Goal: Obtain resource: Obtain resource

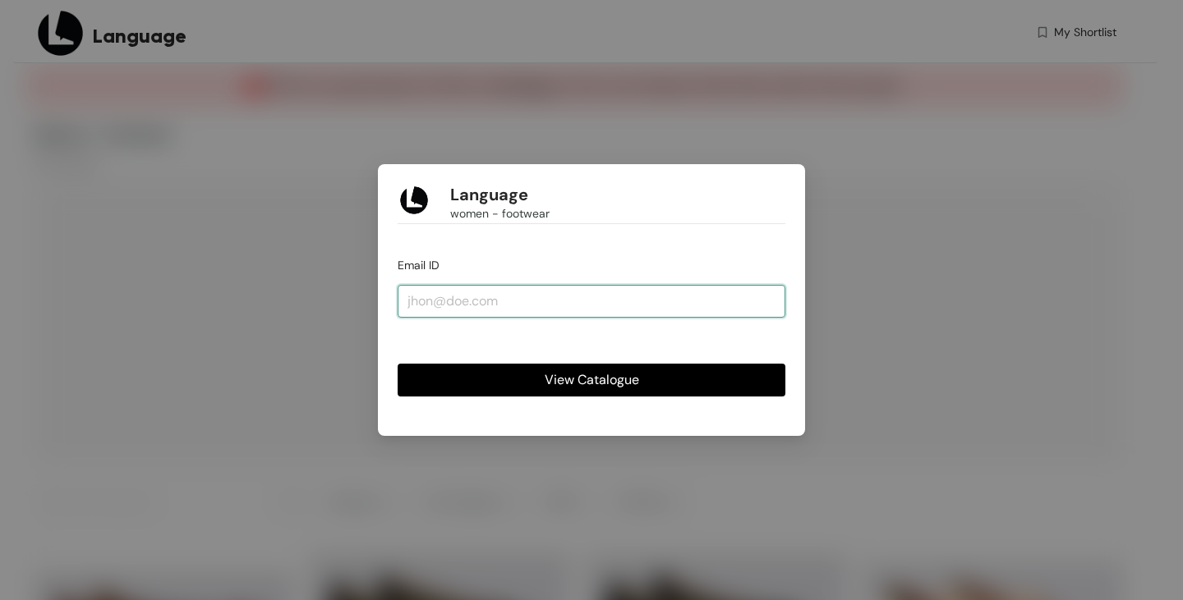
click at [675, 312] on input "email" at bounding box center [592, 301] width 388 height 33
type input "[EMAIL_ADDRESS][DOMAIN_NAME]"
click at [541, 389] on button "View Catalogue" at bounding box center [592, 380] width 388 height 33
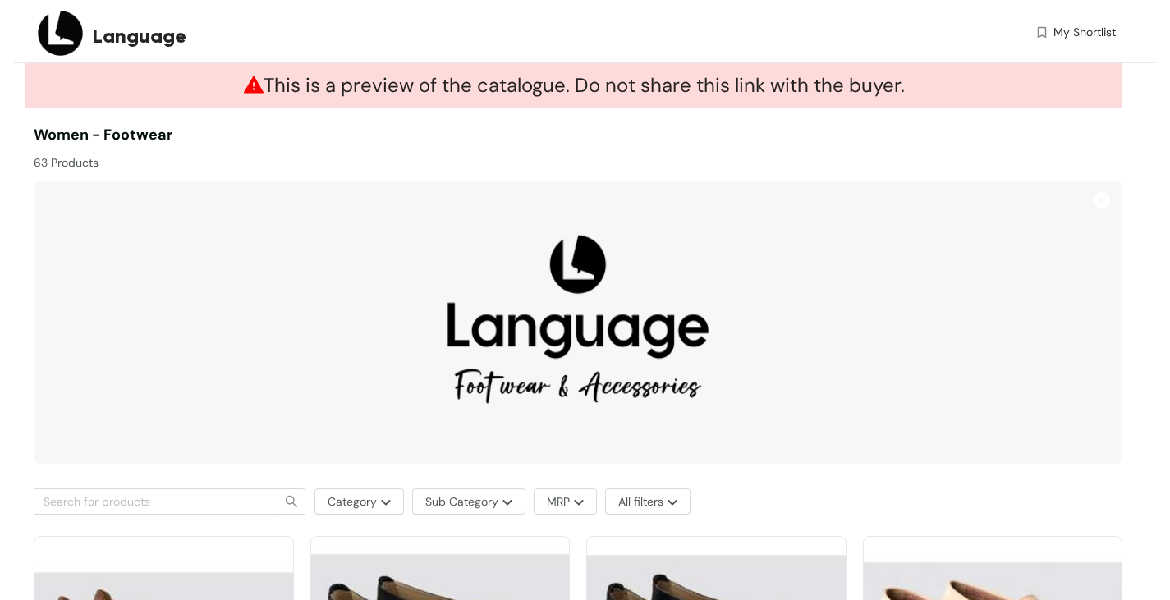
scroll to position [411, 0]
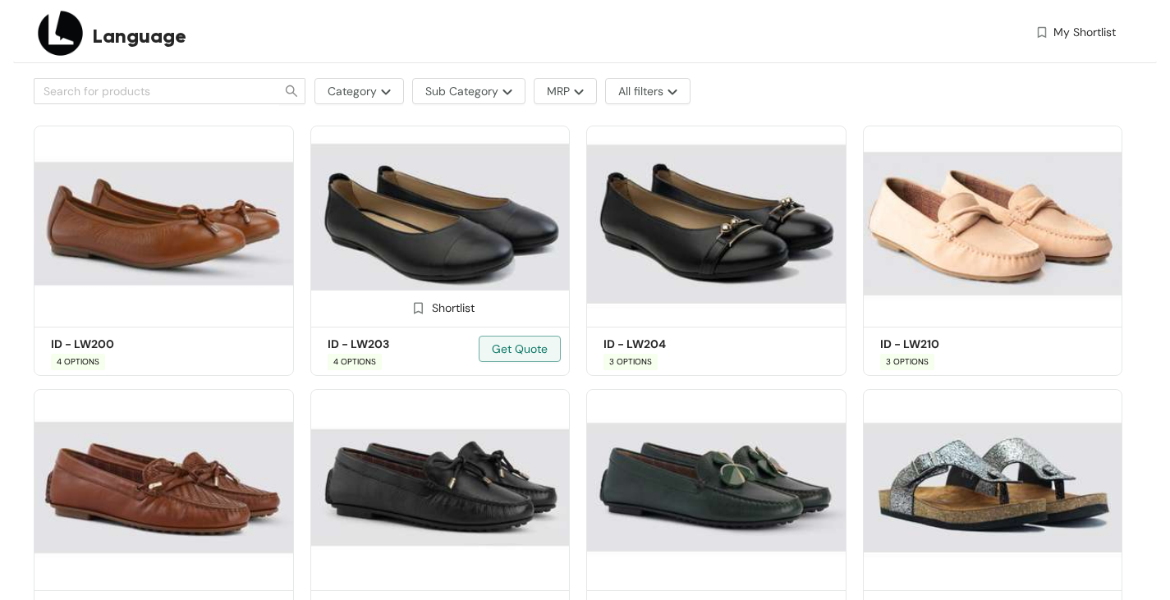
click at [462, 260] on img at bounding box center [440, 224] width 260 height 196
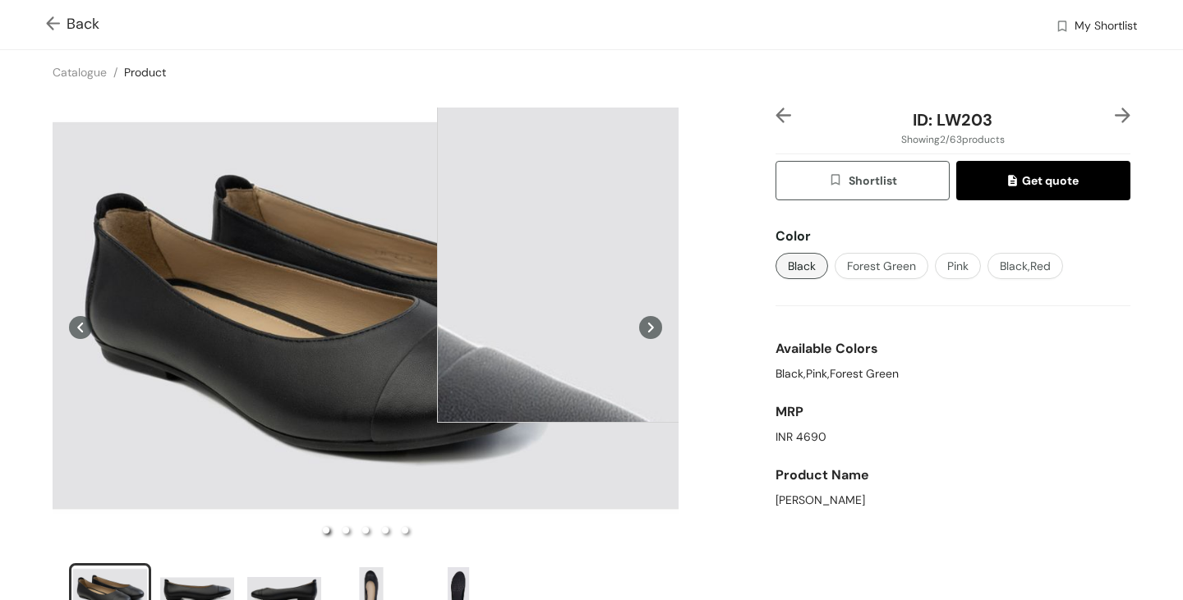
click at [63, 21] on img at bounding box center [56, 24] width 21 height 17
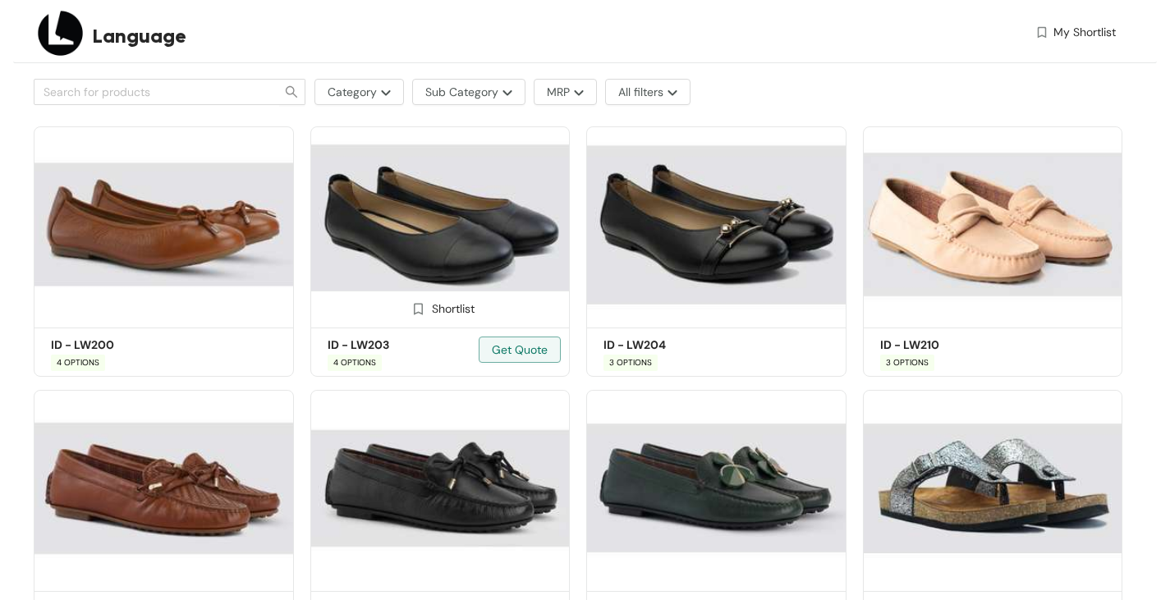
scroll to position [411, 0]
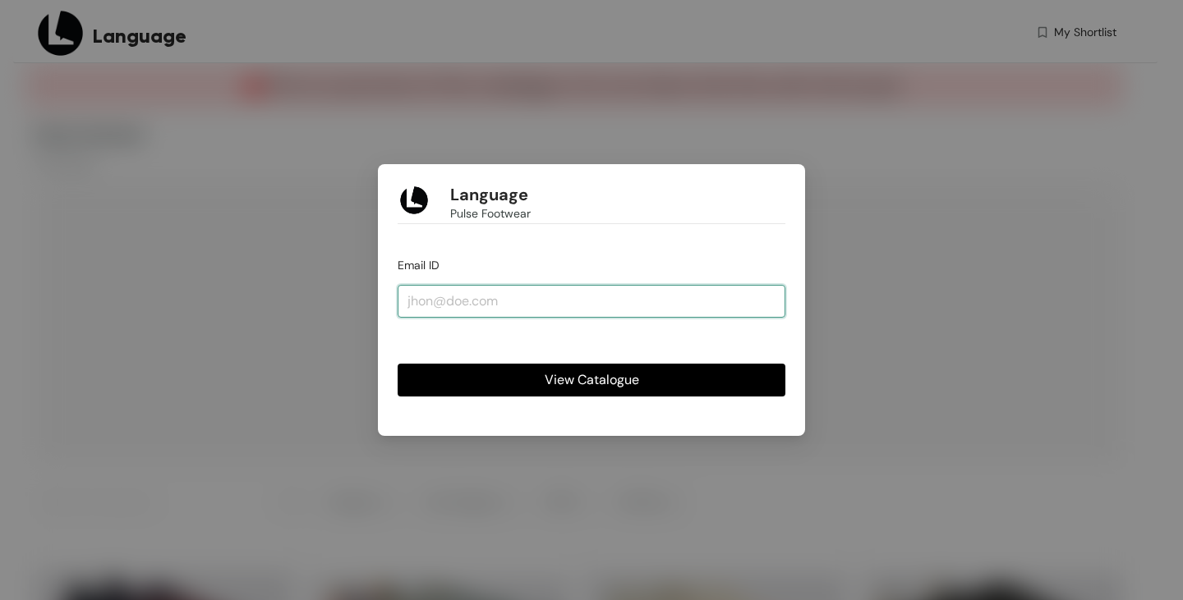
click at [672, 296] on input "email" at bounding box center [592, 301] width 388 height 33
type input "[EMAIL_ADDRESS][DOMAIN_NAME]"
click at [612, 375] on span "View Catalogue" at bounding box center [592, 380] width 94 height 21
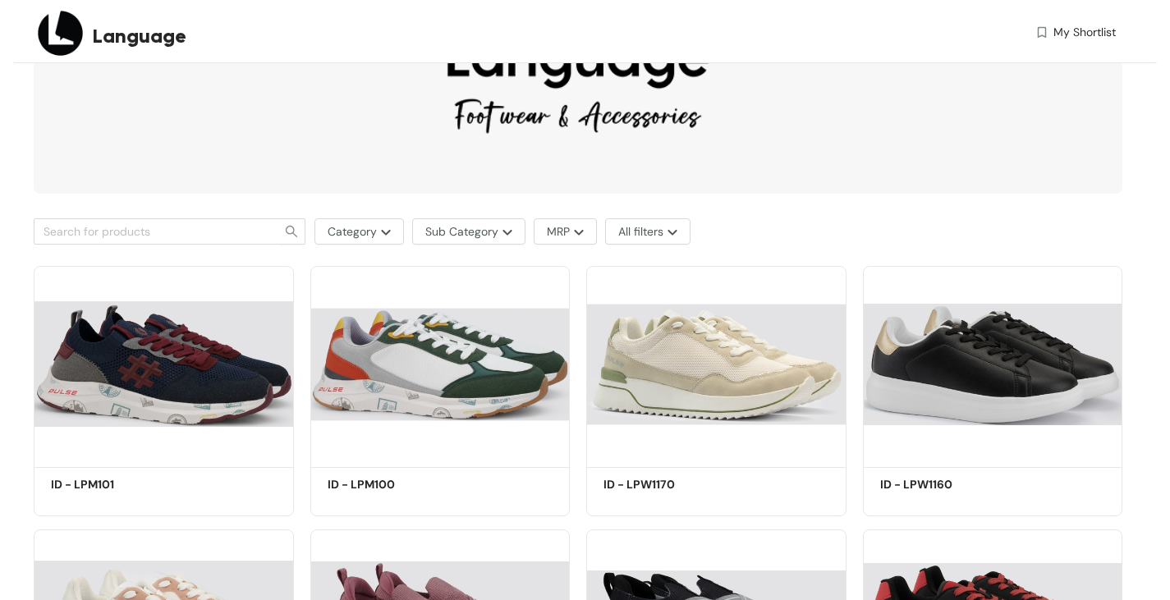
scroll to position [246, 0]
